Goal: Find specific page/section: Find specific page/section

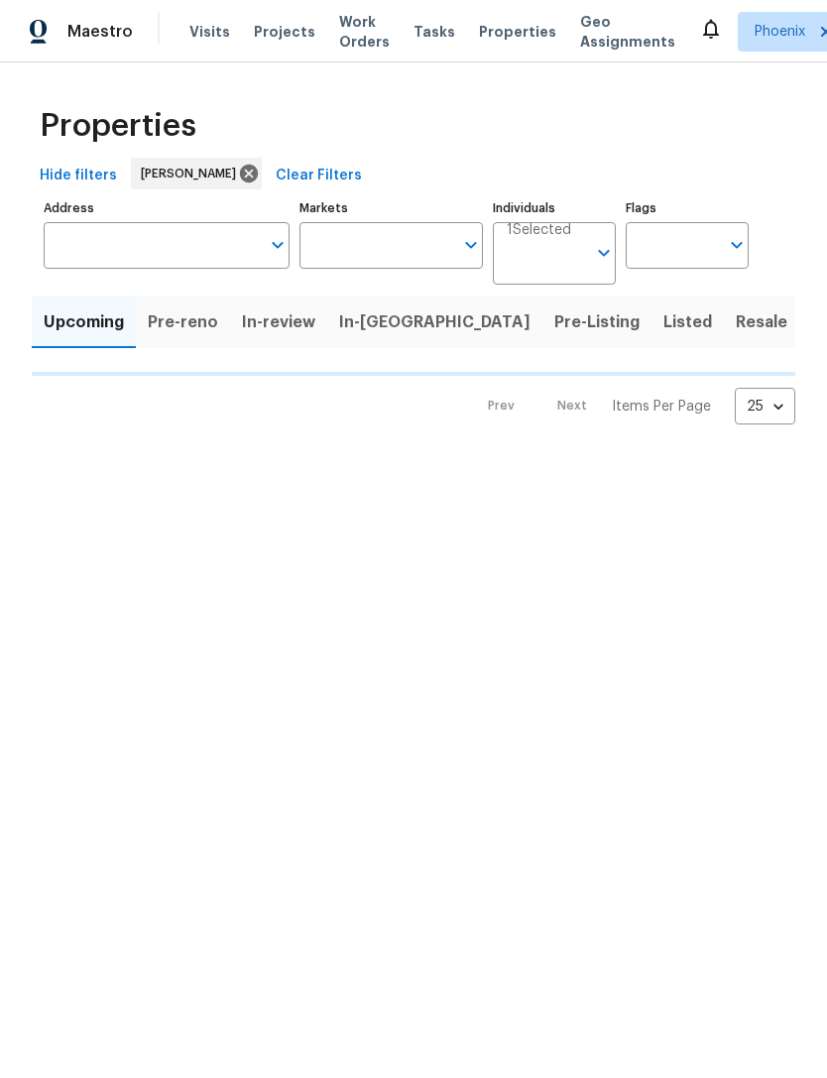
type input "100"
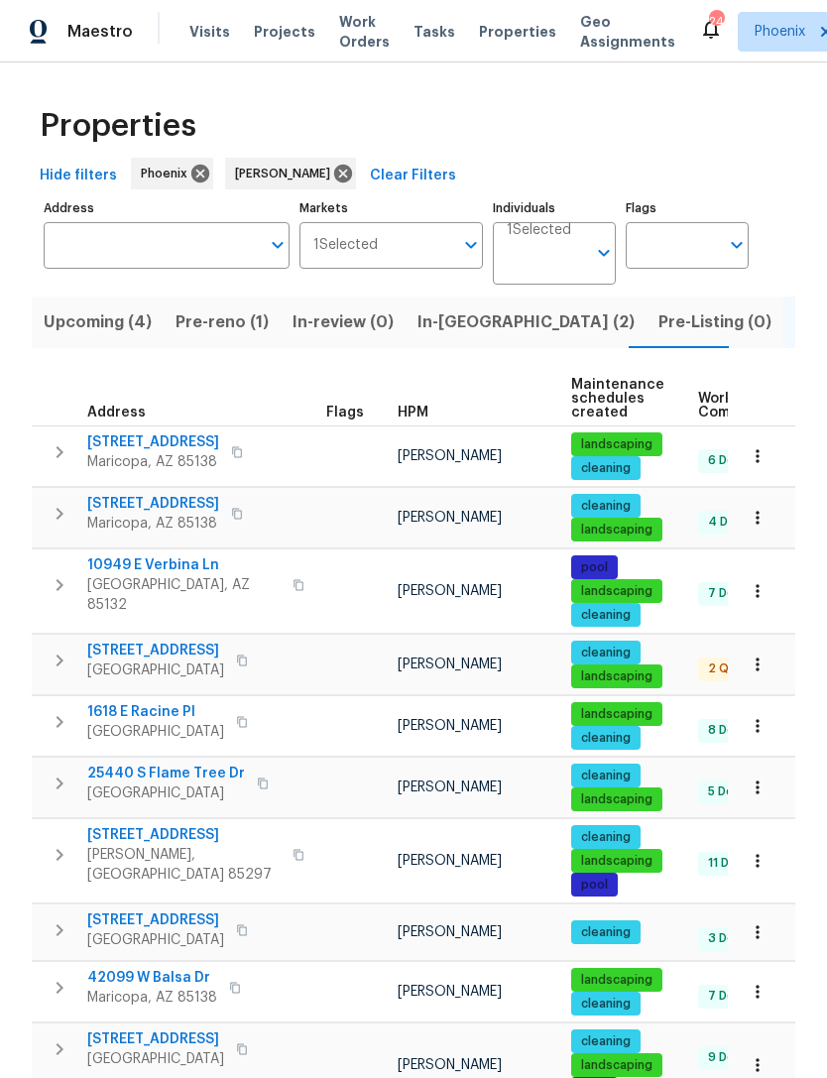
click at [452, 336] on span "In-reno (2)" at bounding box center [525, 322] width 217 height 28
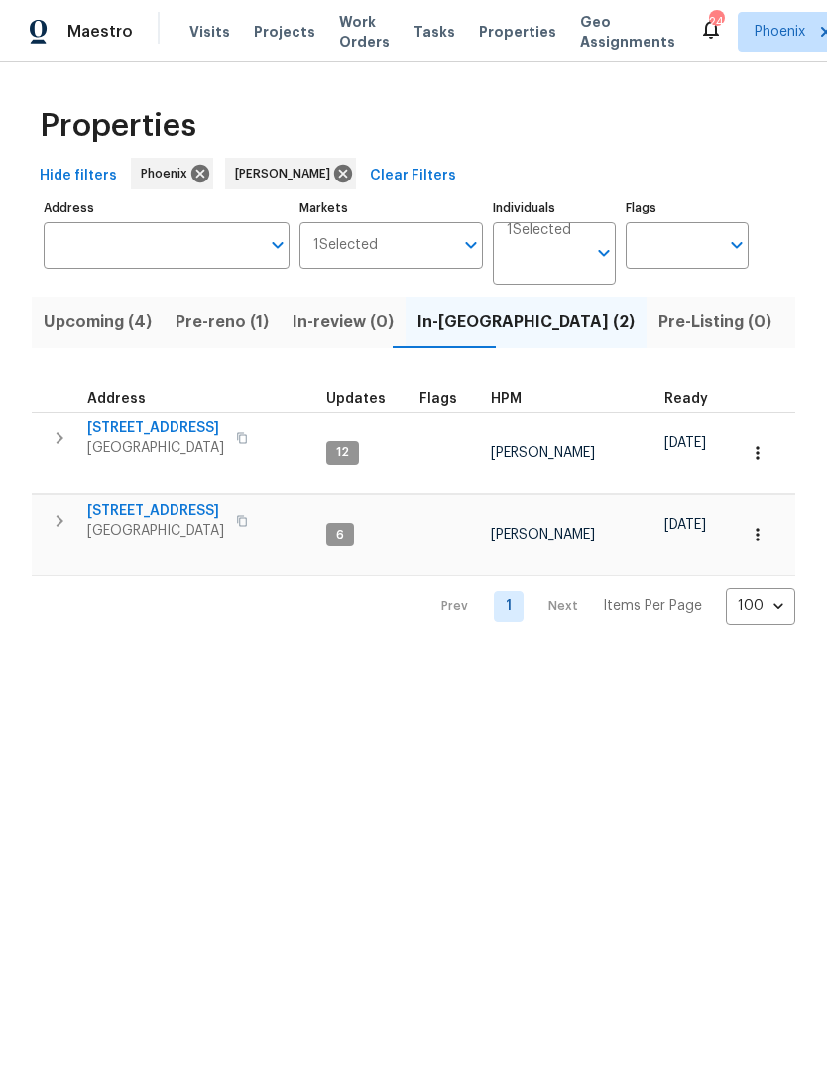
click at [52, 450] on icon "button" at bounding box center [60, 438] width 24 height 24
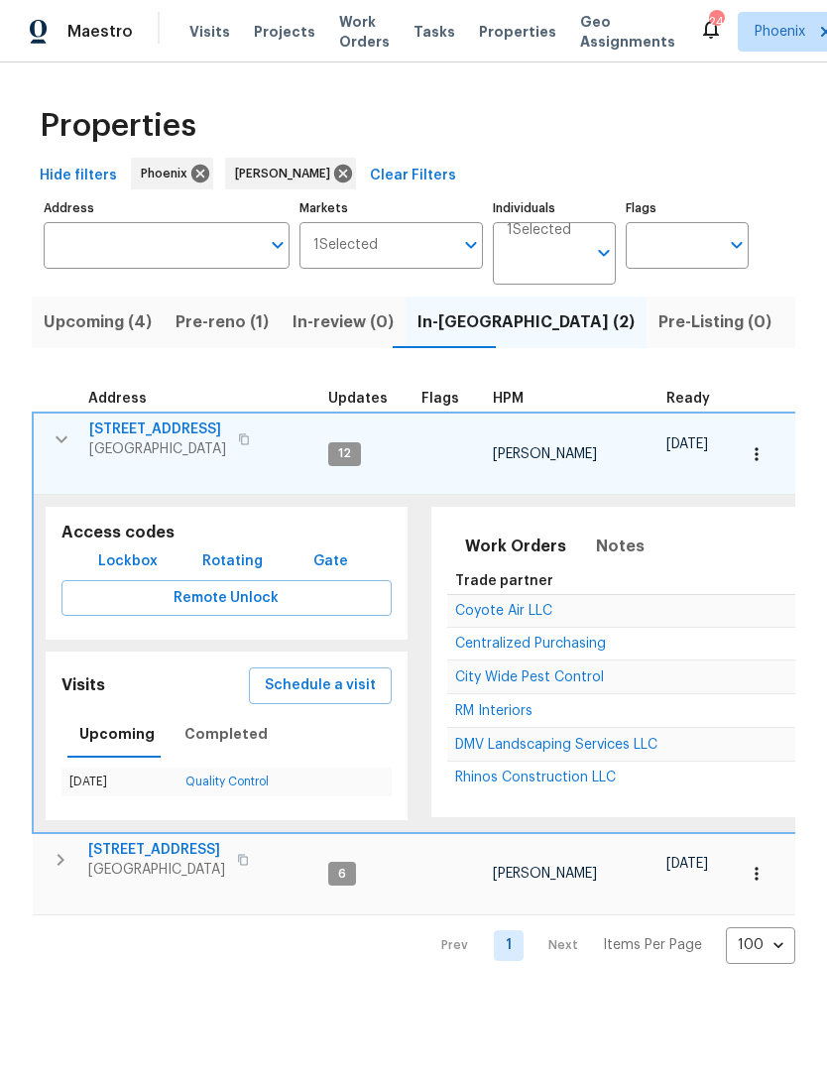
click at [192, 439] on span "6512 S Sawgrass Dr" at bounding box center [157, 429] width 137 height 20
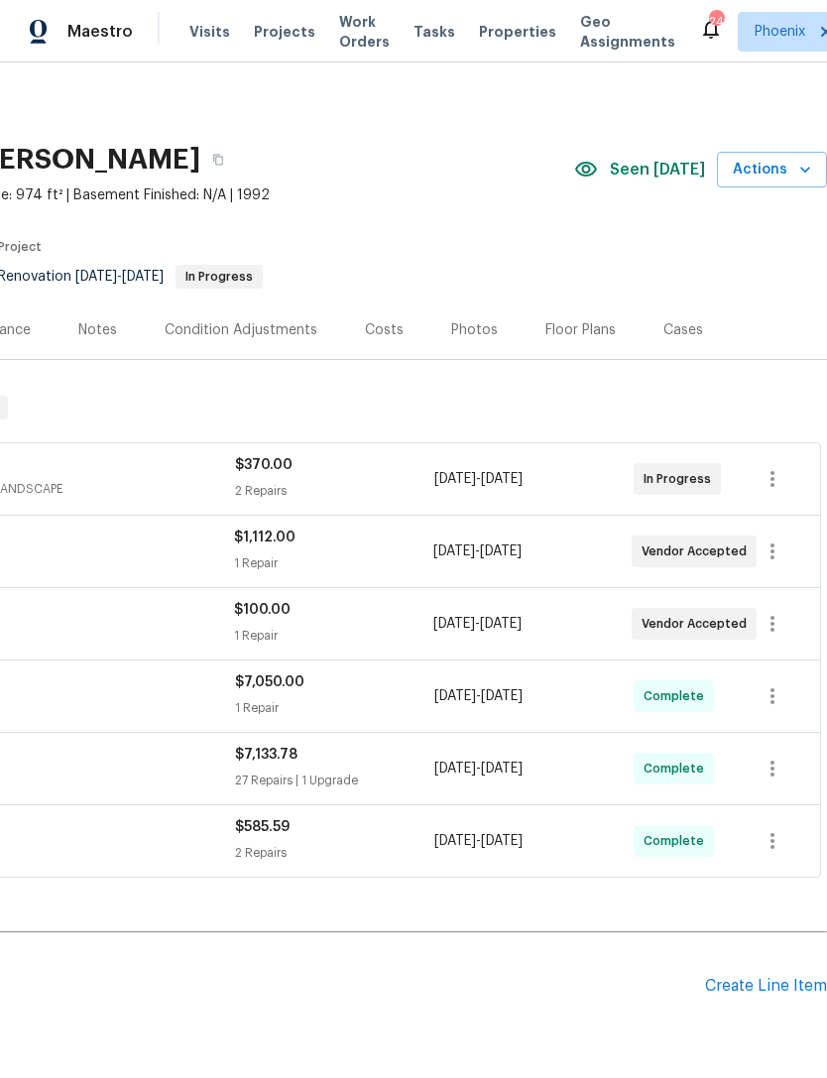
scroll to position [0, 293]
click at [470, 340] on div "Photos" at bounding box center [474, 330] width 47 height 20
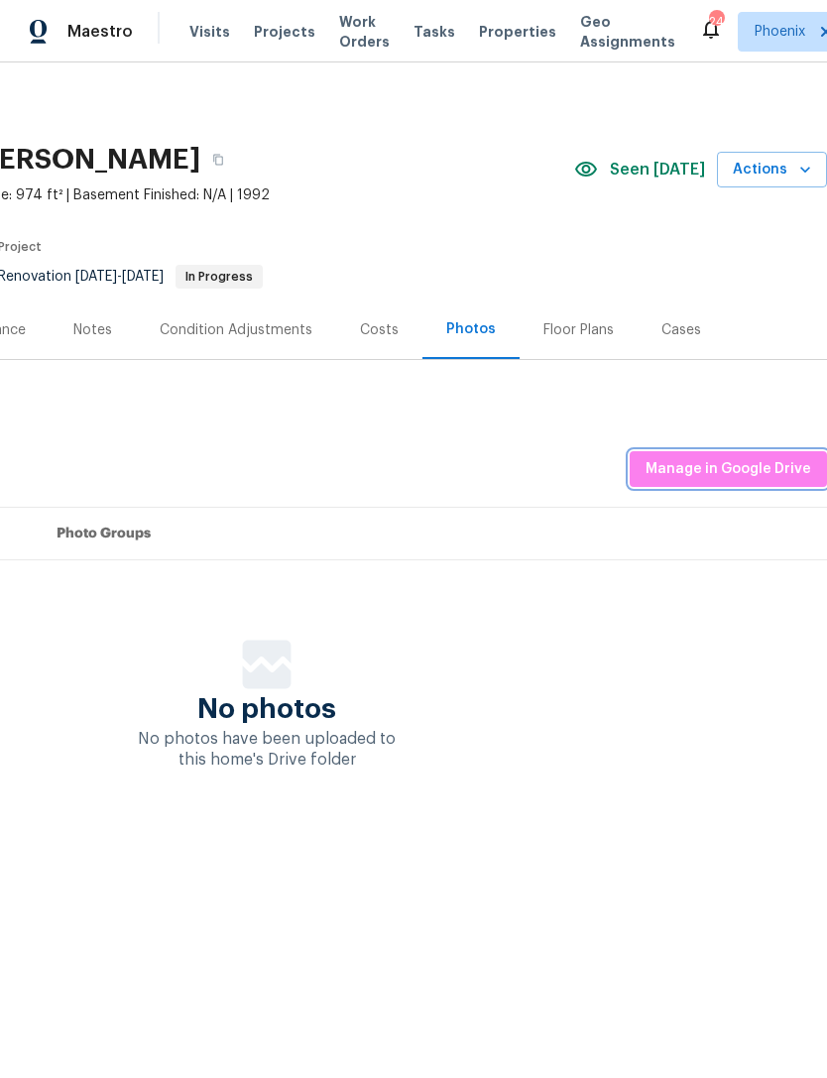
click at [762, 488] on button "Manage in Google Drive" at bounding box center [728, 469] width 197 height 37
